Goal: Task Accomplishment & Management: Use online tool/utility

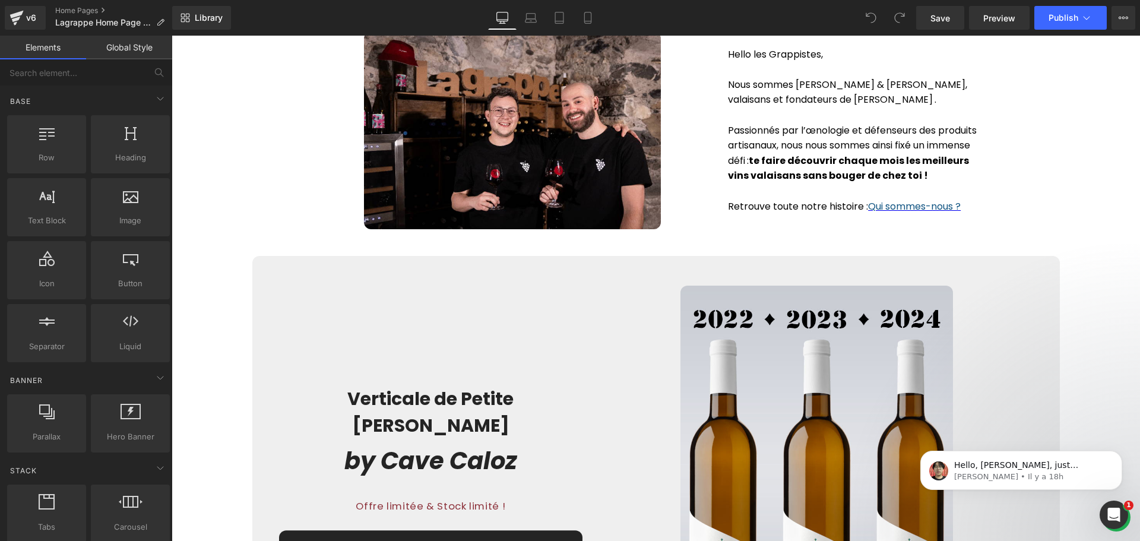
scroll to position [1960, 0]
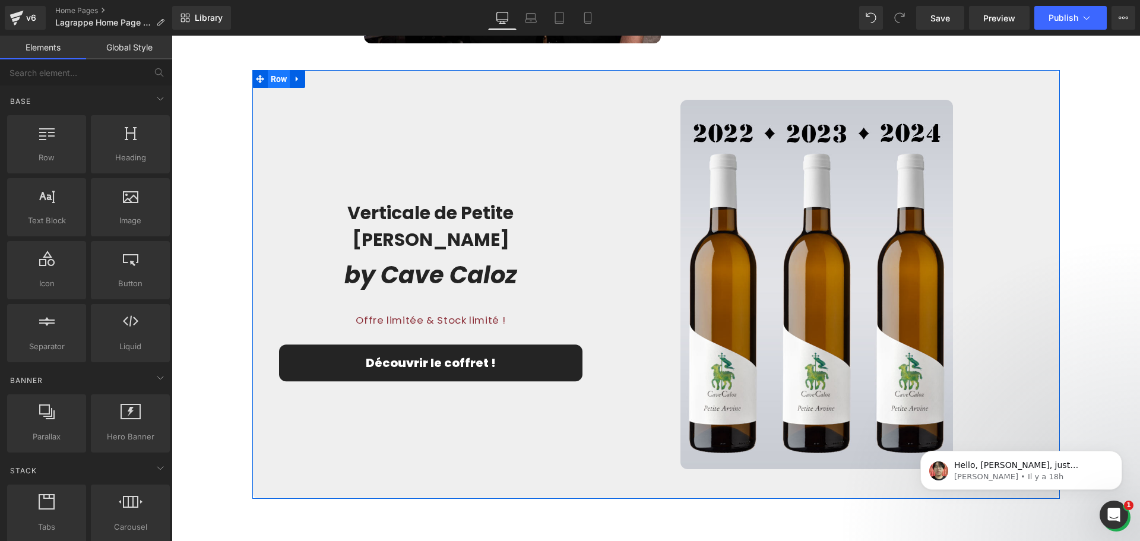
click at [274, 82] on span "Row" at bounding box center [279, 79] width 23 height 18
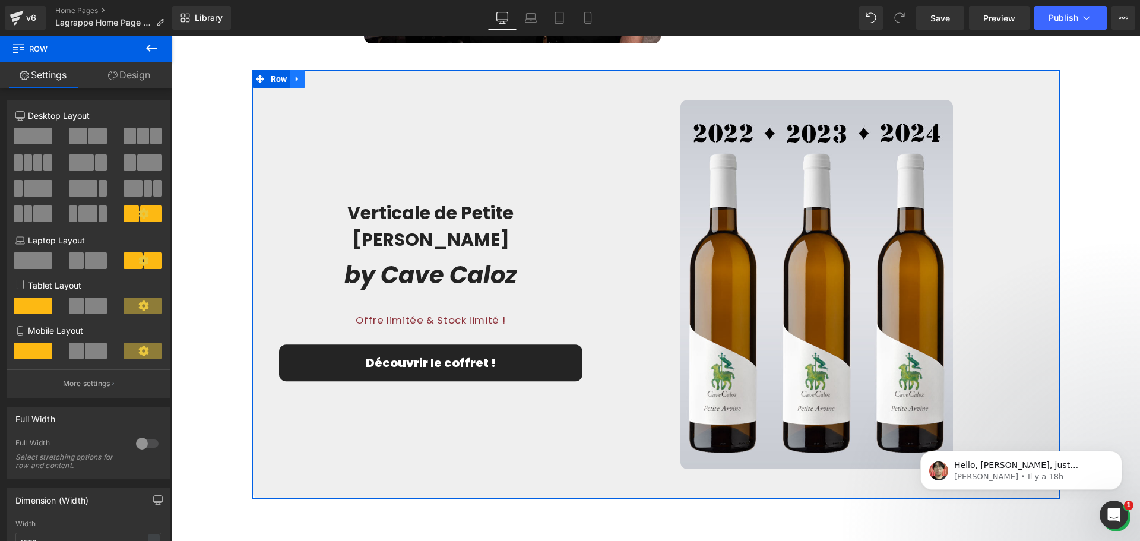
click at [295, 79] on icon at bounding box center [297, 79] width 8 height 9
click at [324, 79] on icon at bounding box center [328, 79] width 8 height 8
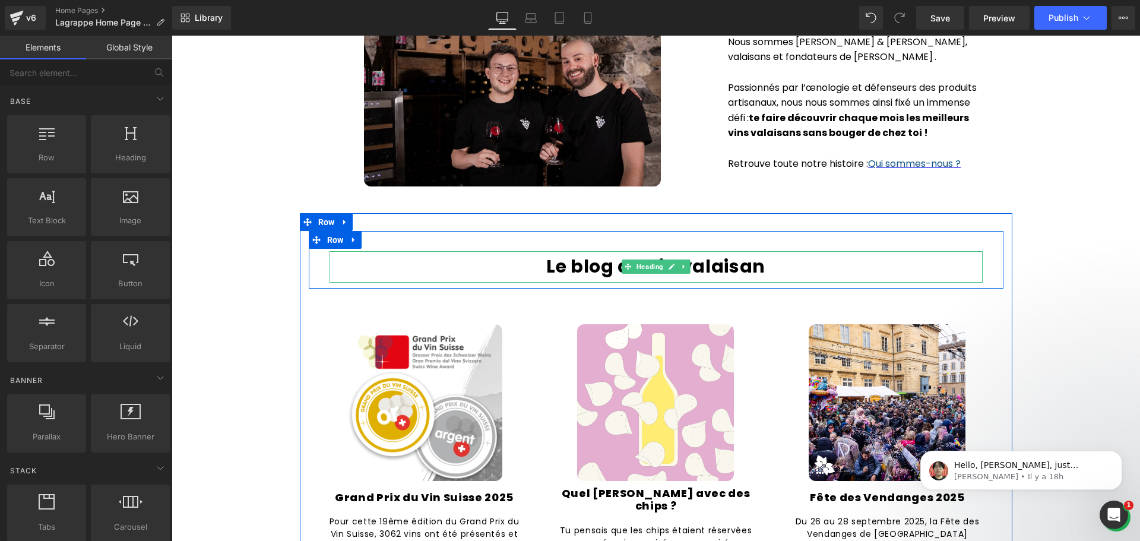
scroll to position [1841, 0]
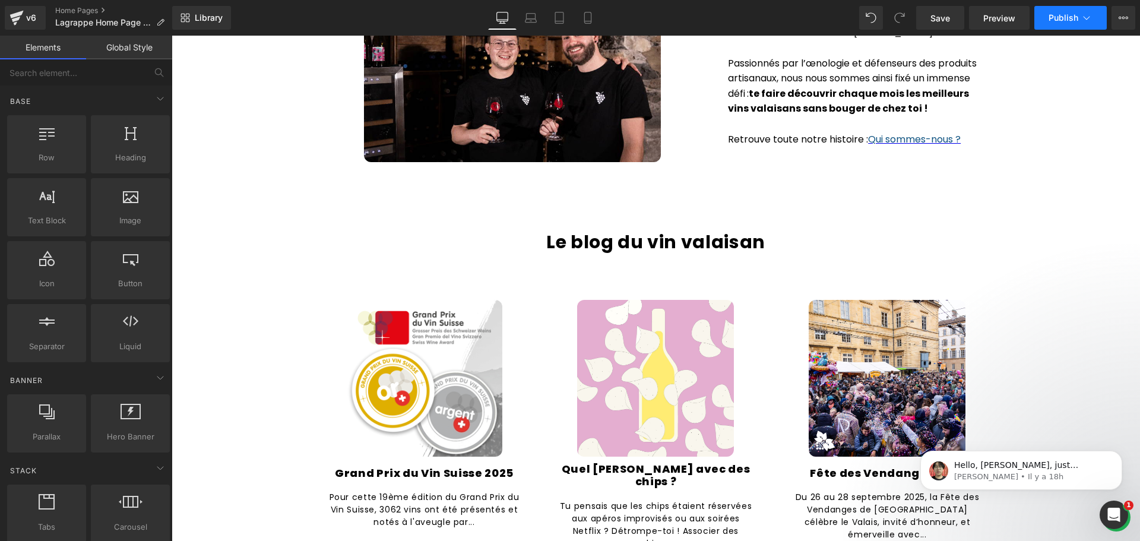
click at [1070, 19] on span "Publish" at bounding box center [1064, 18] width 30 height 10
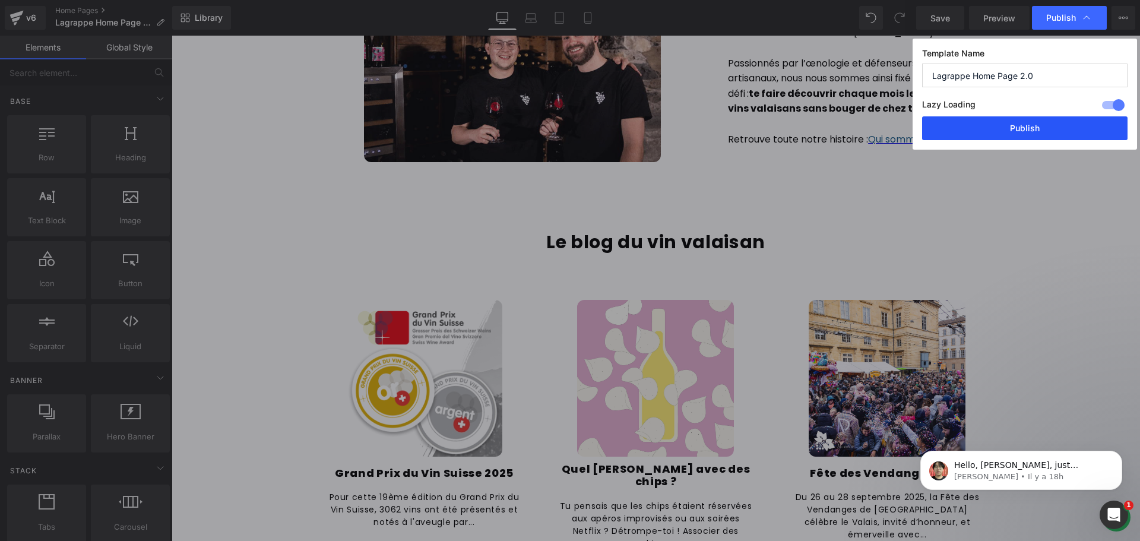
click at [1054, 128] on button "Publish" at bounding box center [1025, 128] width 206 height 24
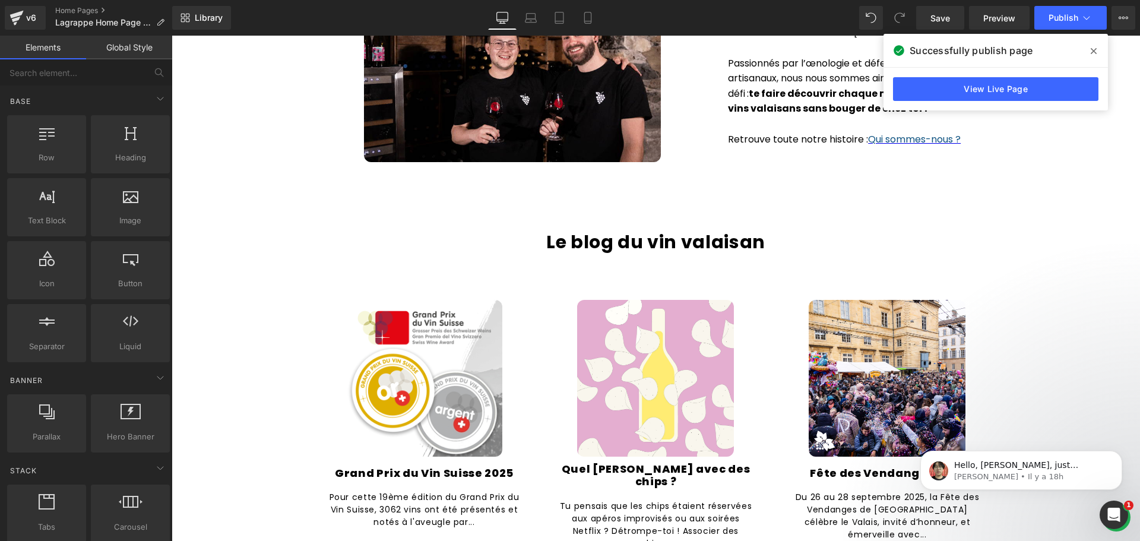
click at [1096, 53] on icon at bounding box center [1094, 51] width 6 height 6
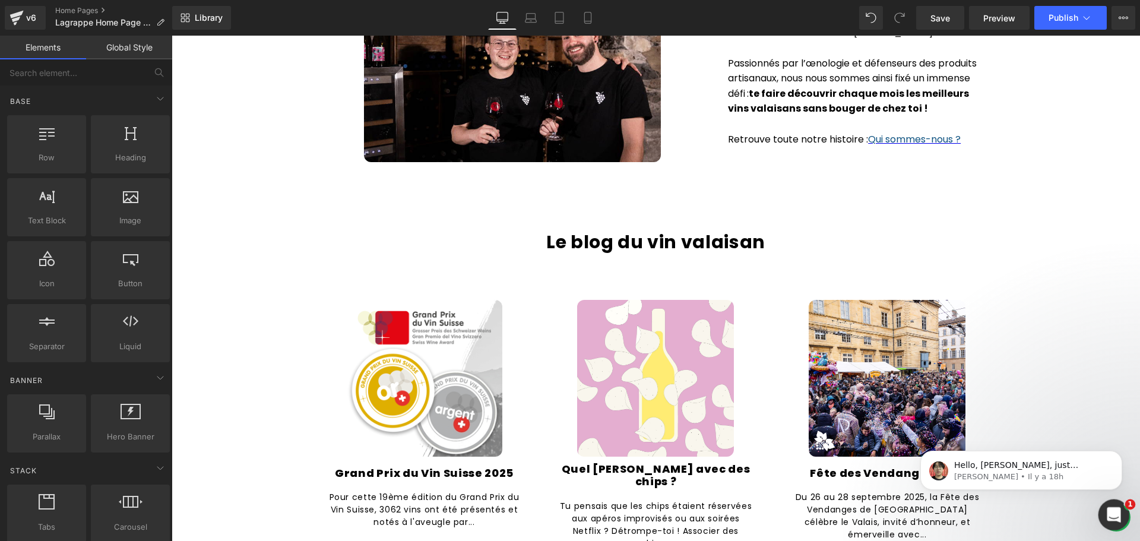
click at [1114, 502] on div "Ouvrir le Messenger Intercom" at bounding box center [1112, 513] width 39 height 39
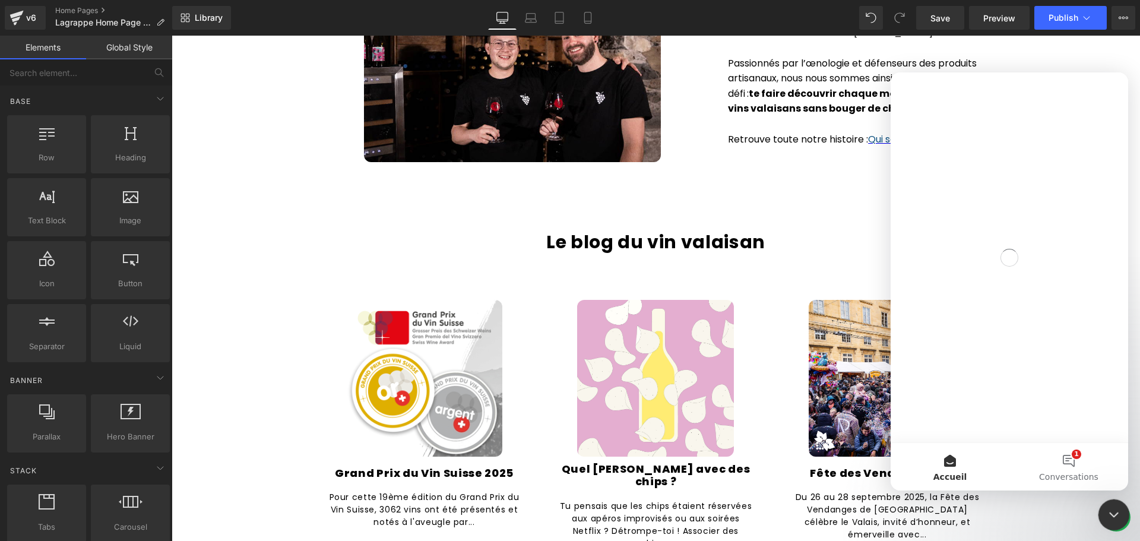
scroll to position [0, 0]
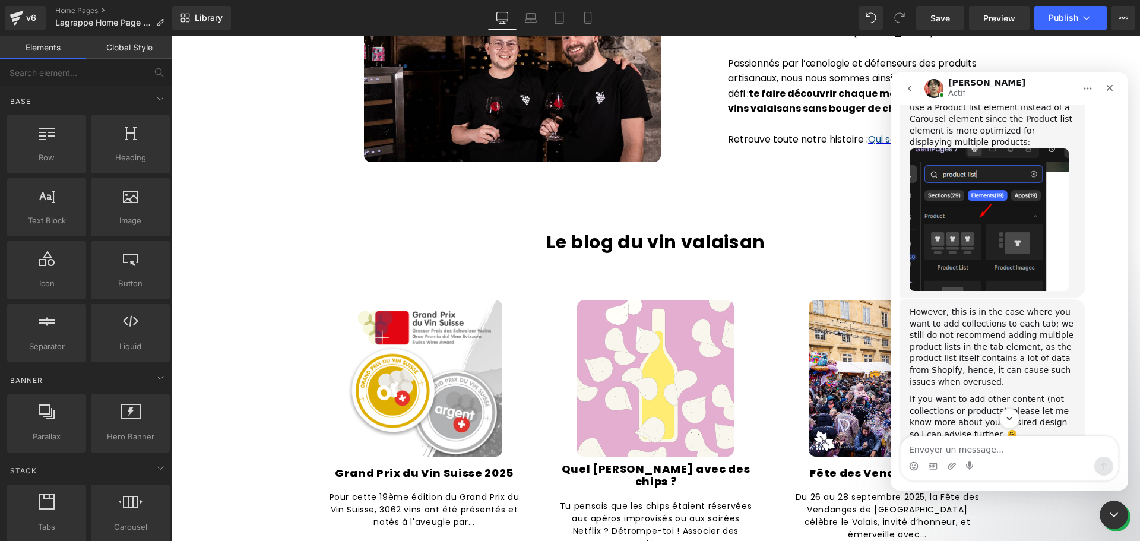
scroll to position [510, 0]
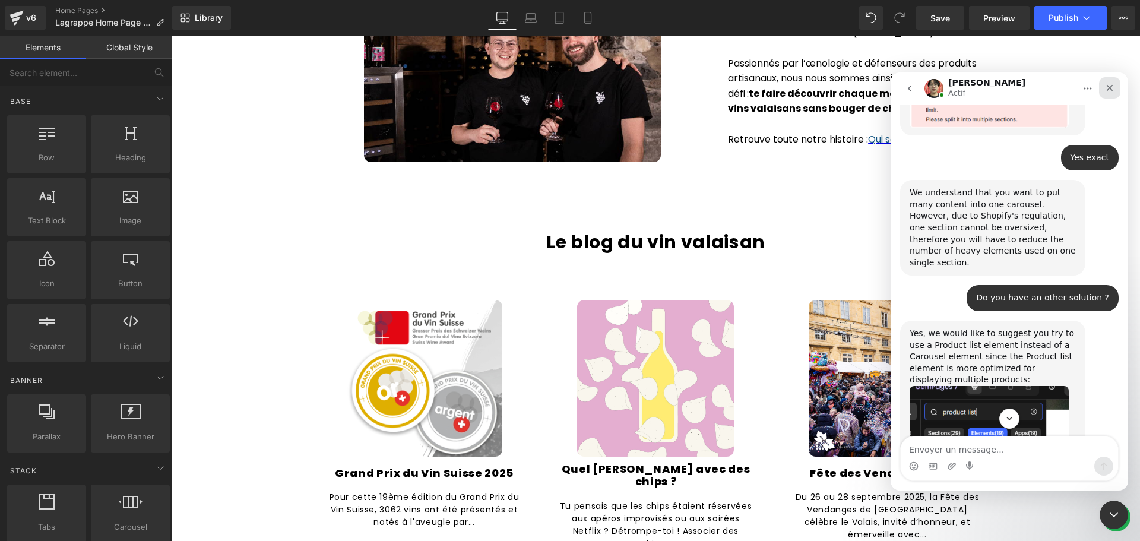
click at [1105, 80] on div "Fermer" at bounding box center [1109, 87] width 21 height 21
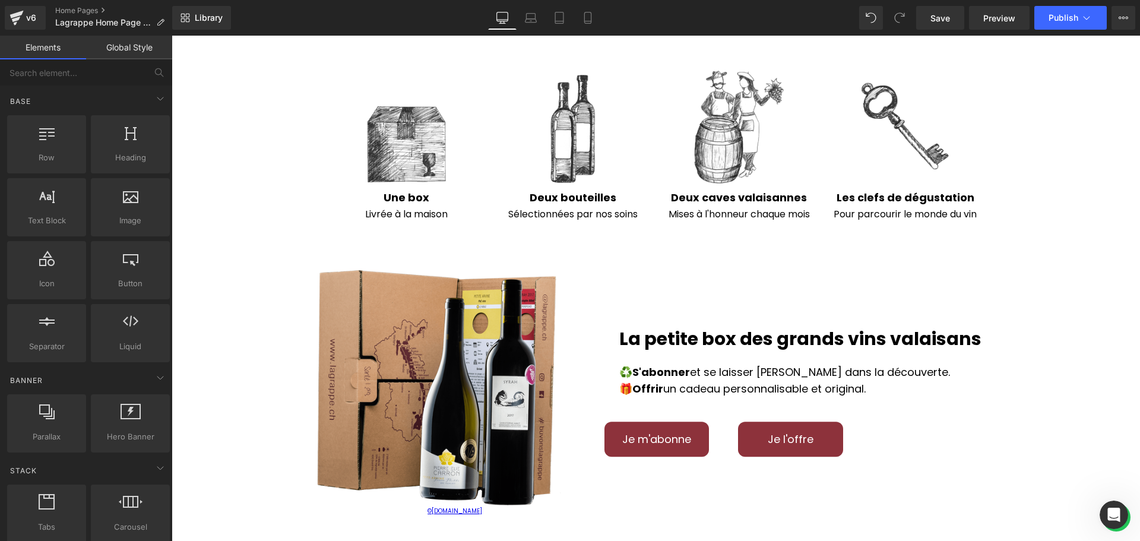
scroll to position [594, 0]
